Goal: Task Accomplishment & Management: Manage account settings

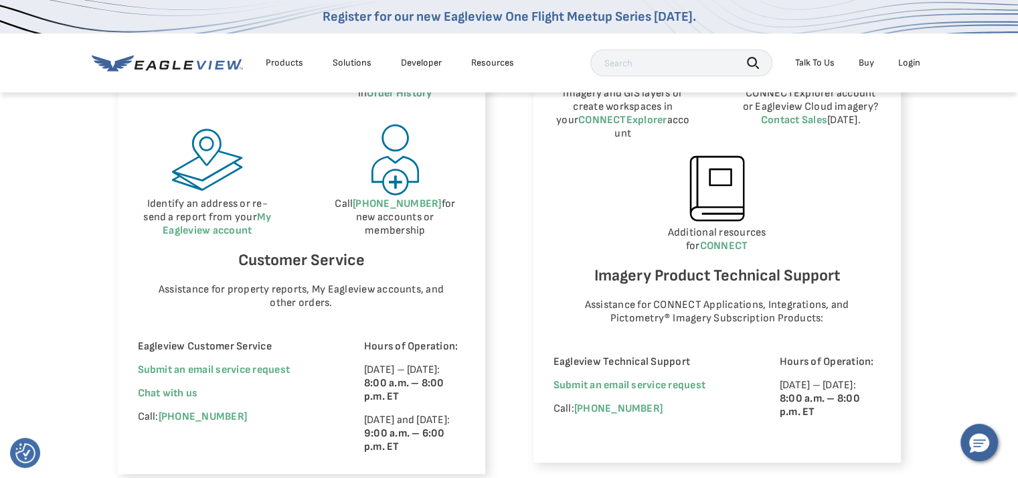
click at [153, 83] on div "Eagleview Customer Service Submit an email service request We're improving your…" at bounding box center [232, 397] width 189 height 114
click at [157, 83] on span "Chat with us" at bounding box center [168, 393] width 60 height 13
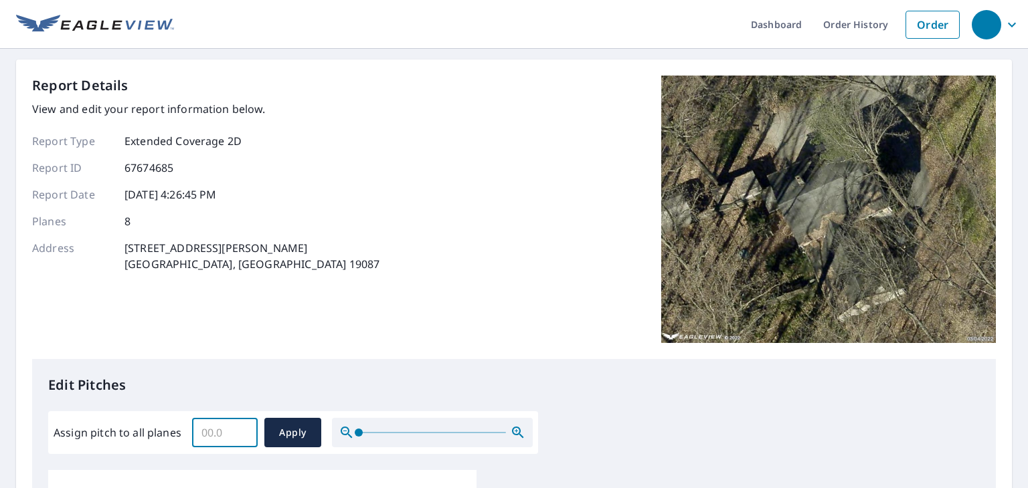
click at [198, 431] on input "Assign pitch to all planes" at bounding box center [225, 432] width 66 height 37
type input "6"
click at [581, 357] on div "Report Details View and edit your report information below. Report Type Extende…" at bounding box center [513, 218] width 963 height 284
click at [269, 432] on button "Apply" at bounding box center [292, 432] width 57 height 29
type input "6"
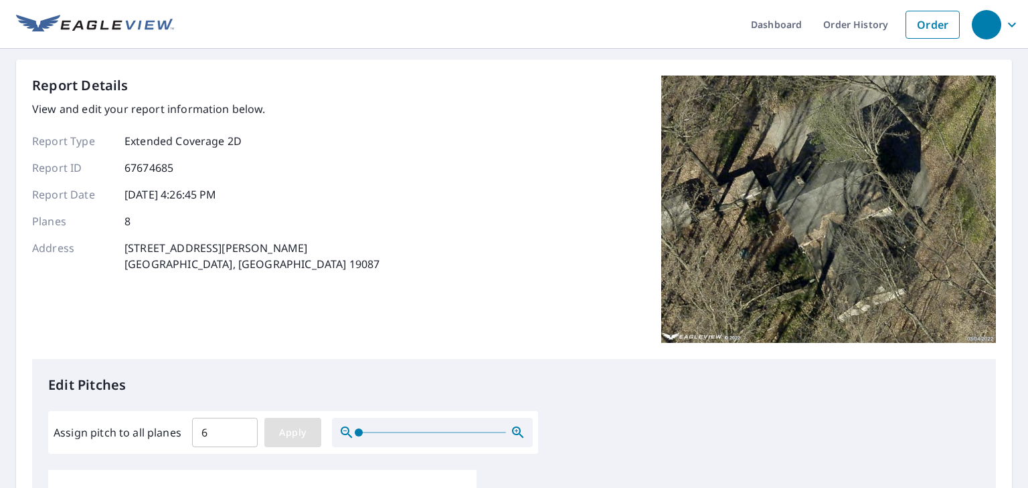
type input "6"
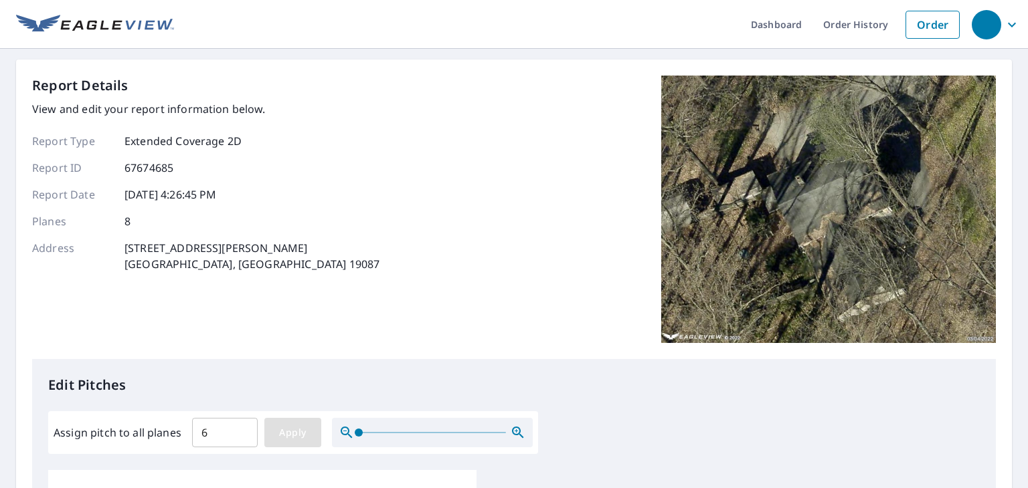
type input "6"
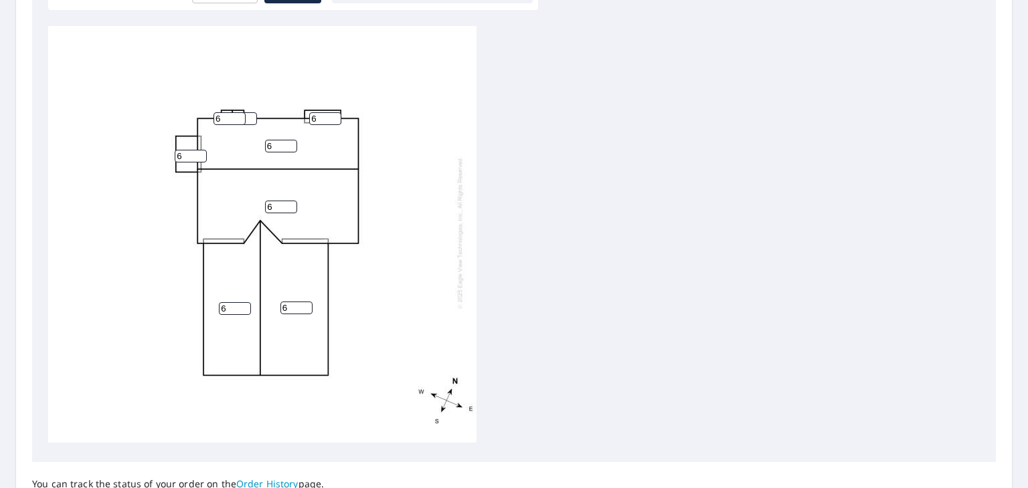
scroll to position [570, 0]
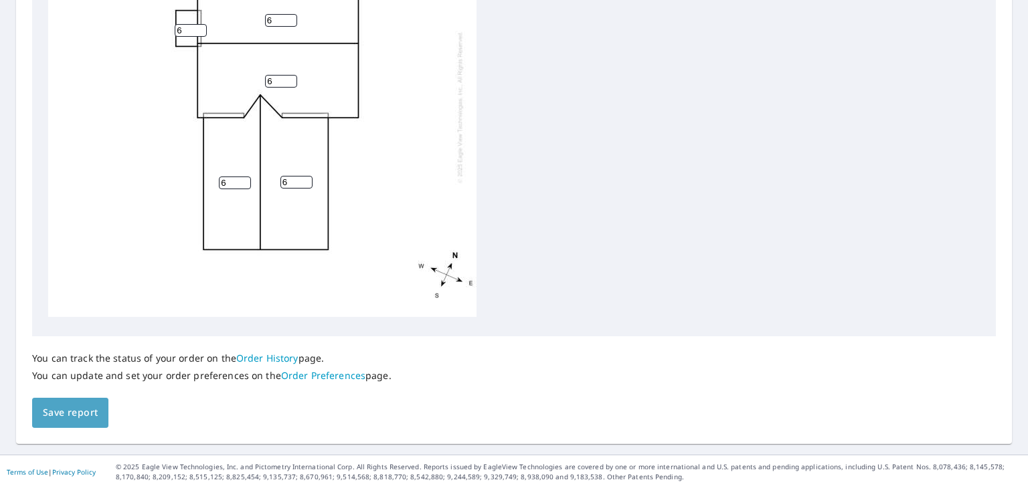
click at [99, 421] on button "Save report" at bounding box center [70, 413] width 76 height 30
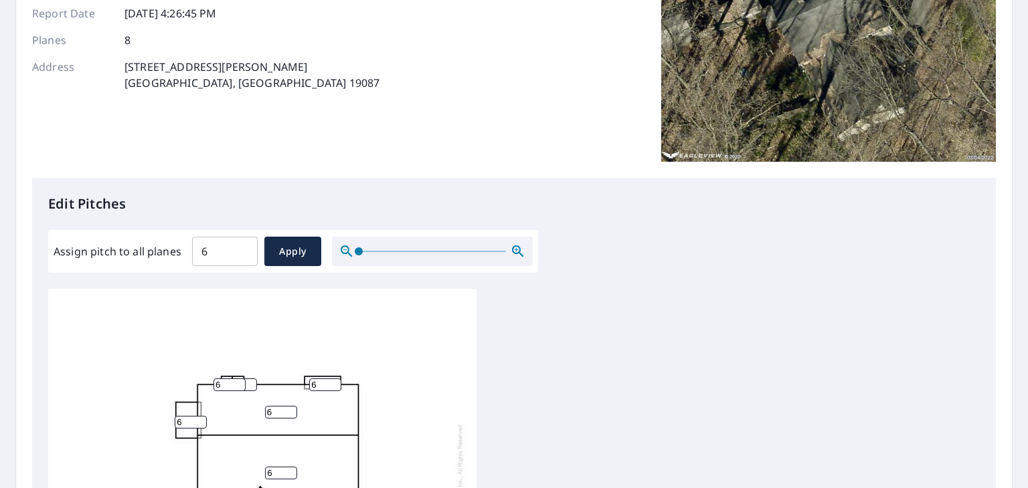
scroll to position [0, 0]
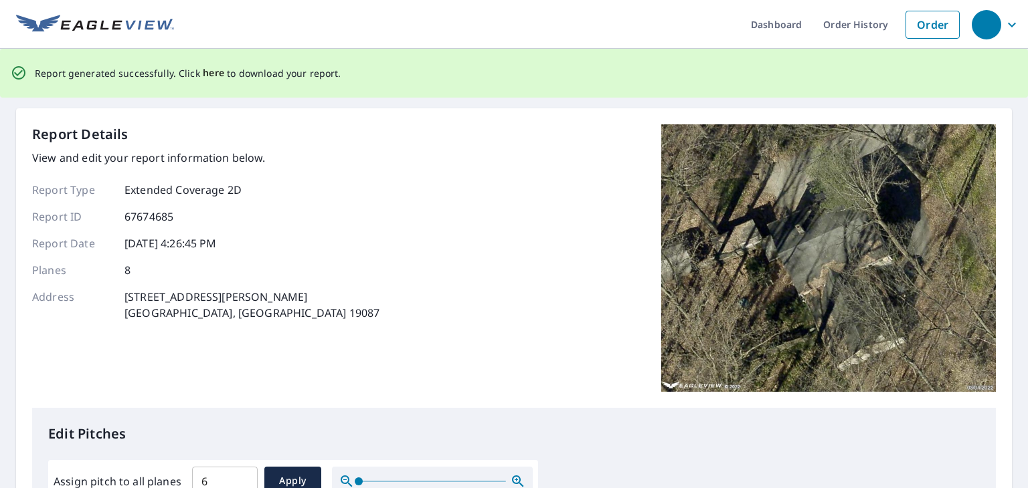
click at [208, 75] on span "here" at bounding box center [214, 73] width 22 height 17
